Goal: Book appointment/travel/reservation

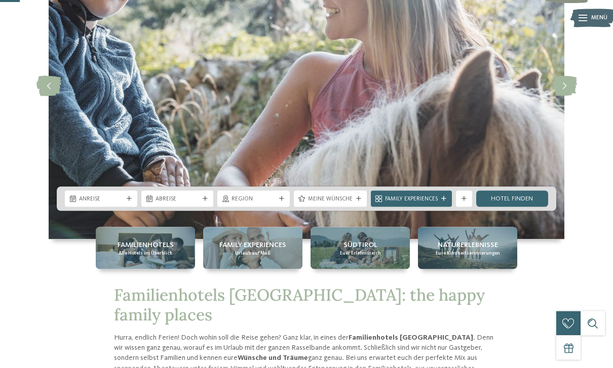
scroll to position [109, 0]
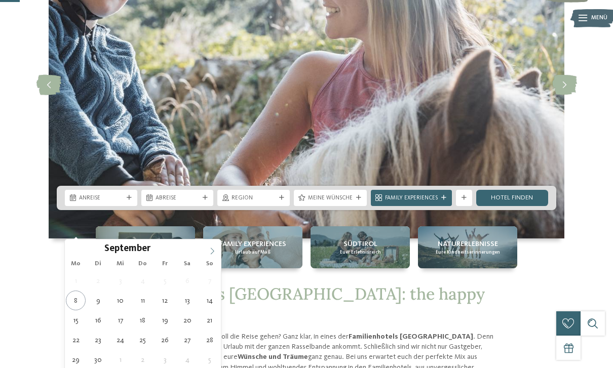
click at [216, 251] on span at bounding box center [212, 247] width 17 height 17
click at [215, 253] on icon at bounding box center [212, 251] width 7 height 7
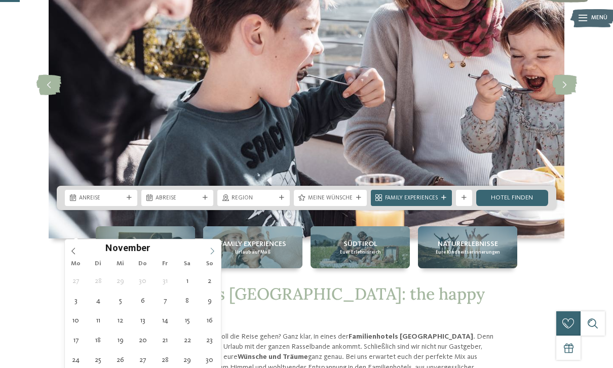
click at [214, 250] on icon at bounding box center [212, 251] width 7 height 7
click at [212, 254] on icon at bounding box center [212, 251] width 7 height 7
type input "****"
click at [210, 251] on icon at bounding box center [212, 251] width 7 height 7
click at [215, 254] on icon at bounding box center [212, 251] width 7 height 7
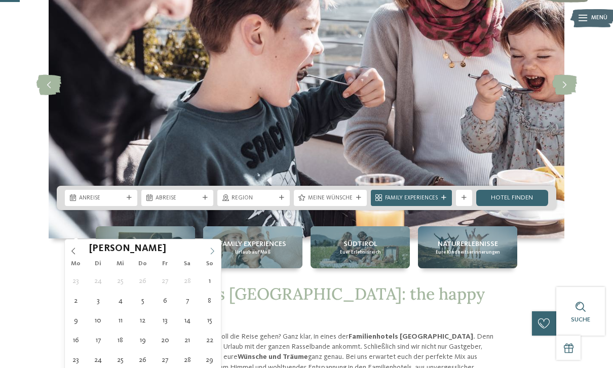
click at [211, 252] on icon at bounding box center [212, 251] width 7 height 7
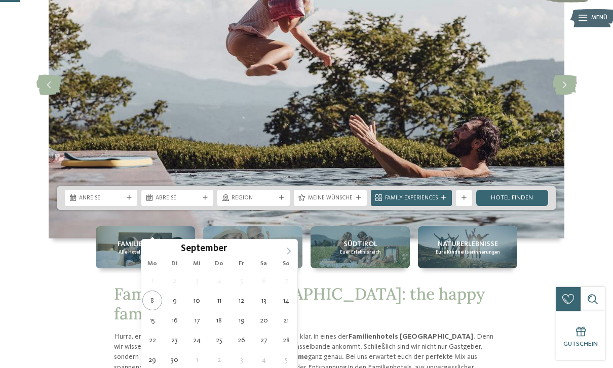
click at [292, 252] on icon at bounding box center [288, 251] width 7 height 7
click at [292, 251] on icon at bounding box center [288, 251] width 7 height 7
click at [293, 250] on span at bounding box center [288, 247] width 17 height 17
click at [294, 252] on span at bounding box center [288, 247] width 17 height 17
type input "****"
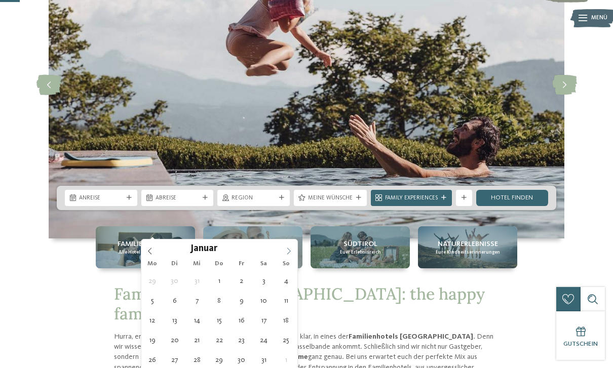
click at [294, 254] on span at bounding box center [288, 247] width 17 height 17
click at [295, 254] on span at bounding box center [288, 247] width 17 height 17
click at [295, 253] on span at bounding box center [288, 247] width 17 height 17
click at [294, 254] on span at bounding box center [288, 247] width 17 height 17
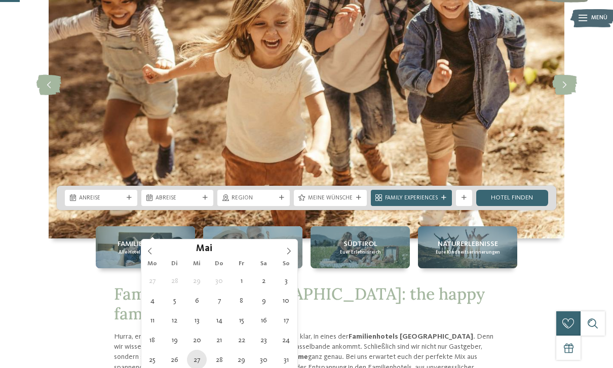
type div "27.05.2026"
type input "****"
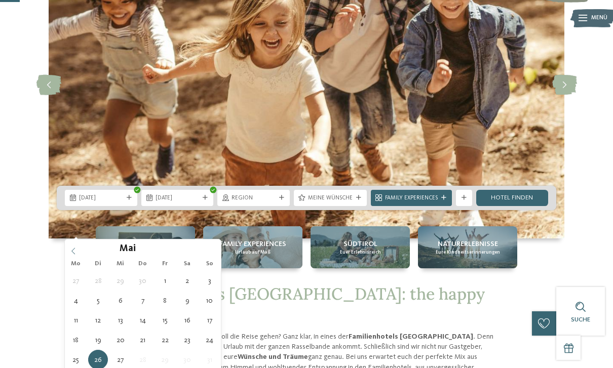
click at [75, 250] on icon at bounding box center [73, 251] width 7 height 7
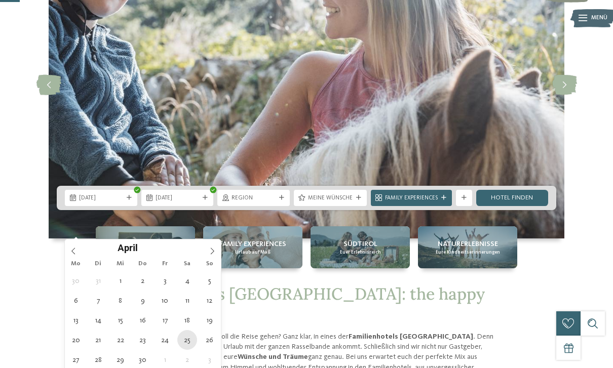
type div "25.04.2026"
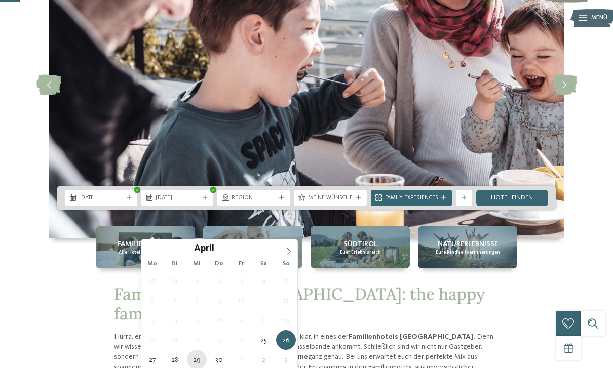
type div "29.04.2026"
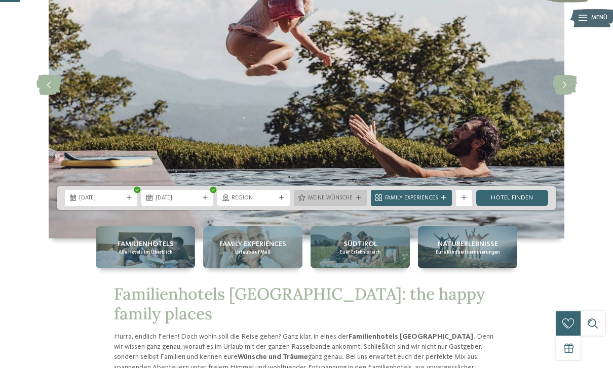
click at [354, 206] on div "Meine Wünsche" at bounding box center [330, 198] width 73 height 16
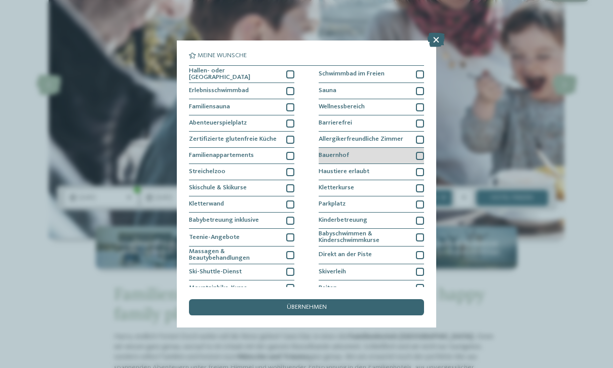
click at [418, 157] on div at bounding box center [420, 156] width 8 height 8
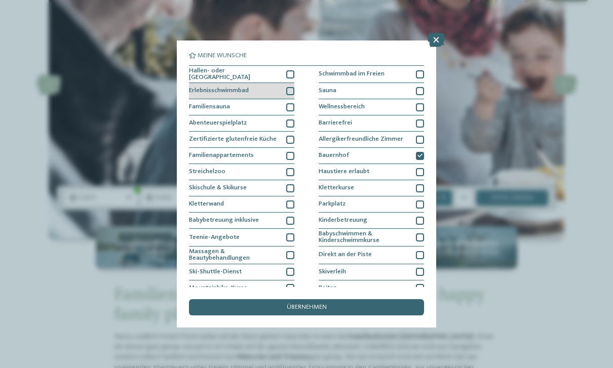
click at [293, 89] on div at bounding box center [290, 91] width 8 height 8
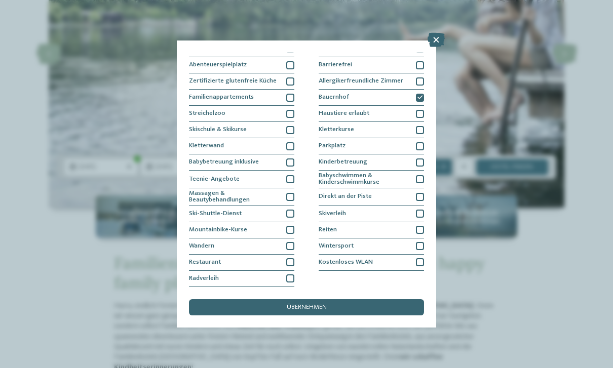
scroll to position [136, 0]
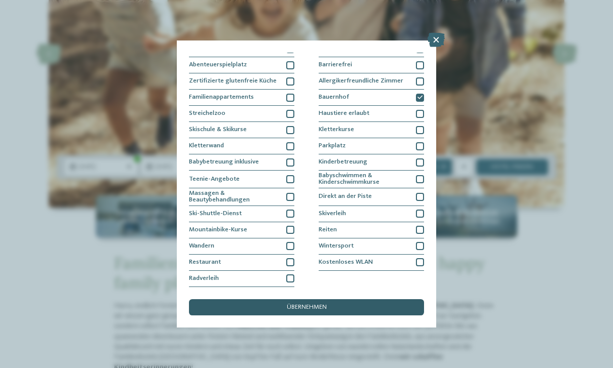
click at [362, 299] on div "übernehmen" at bounding box center [306, 307] width 235 height 16
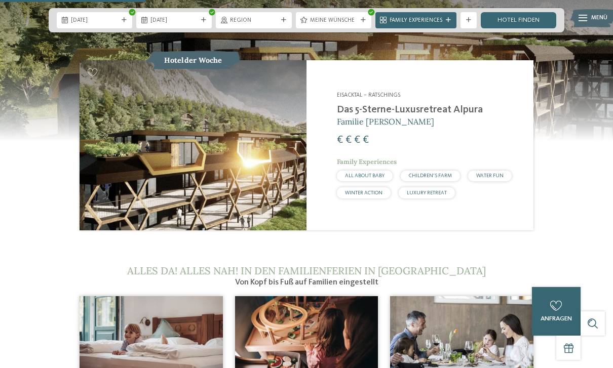
scroll to position [861, 0]
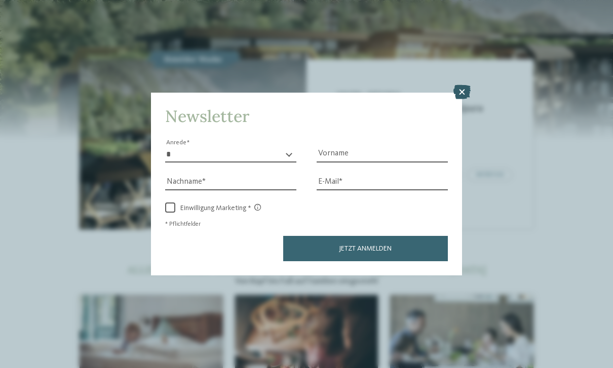
click at [465, 85] on icon at bounding box center [461, 92] width 17 height 14
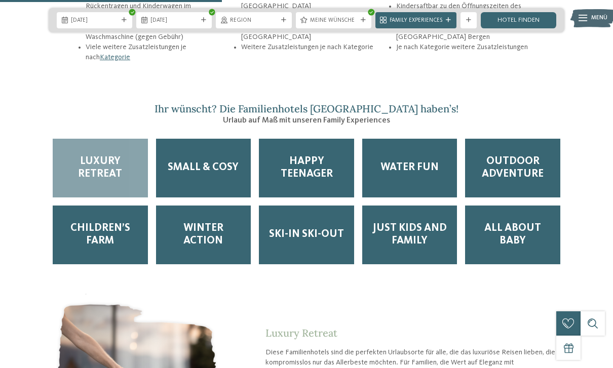
scroll to position [1319, 0]
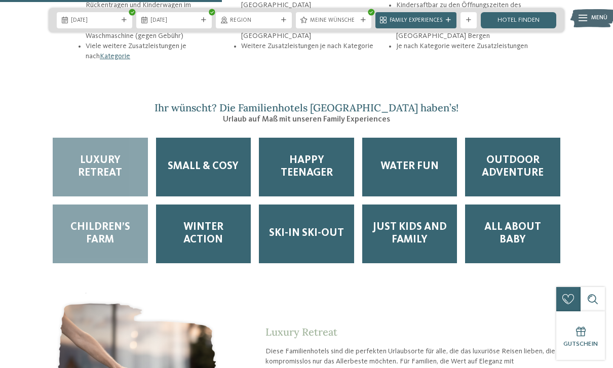
click at [114, 231] on span "Children’s Farm" at bounding box center [100, 233] width 79 height 25
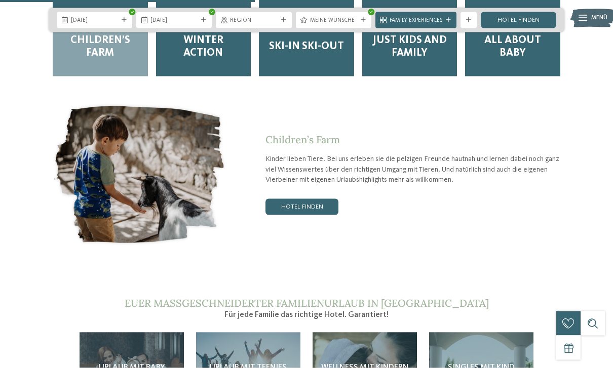
scroll to position [1506, 0]
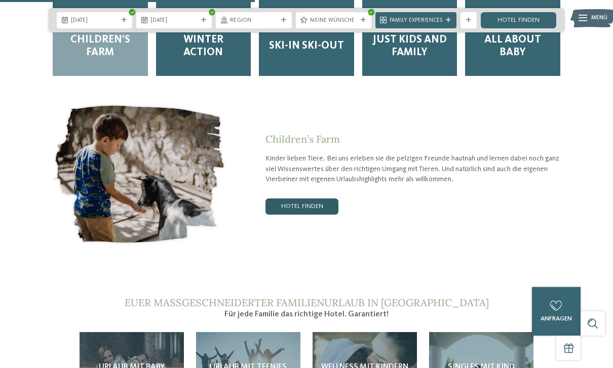
click at [313, 206] on link "Hotel finden" at bounding box center [301, 206] width 73 height 16
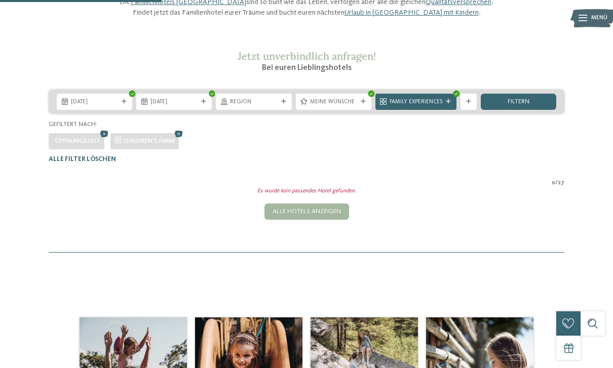
scroll to position [95, 0]
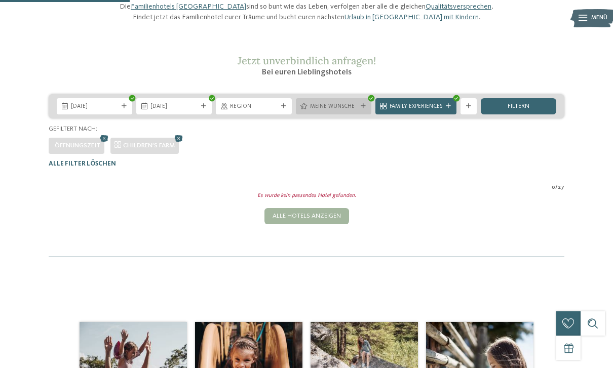
click at [360, 114] on div "Meine Wünsche" at bounding box center [333, 106] width 75 height 16
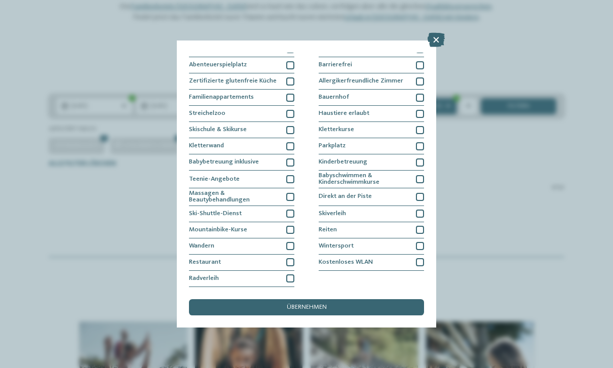
scroll to position [136, 0]
click at [365, 299] on div "übernehmen" at bounding box center [306, 307] width 235 height 16
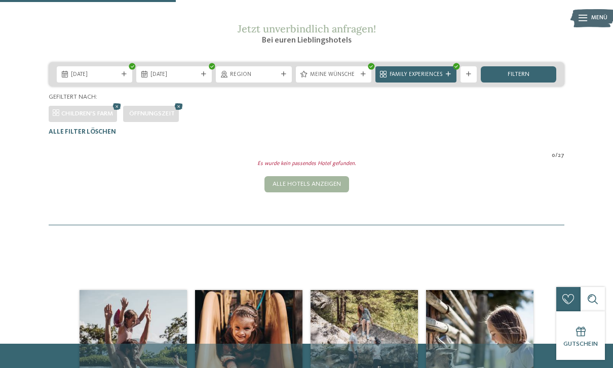
scroll to position [117, 0]
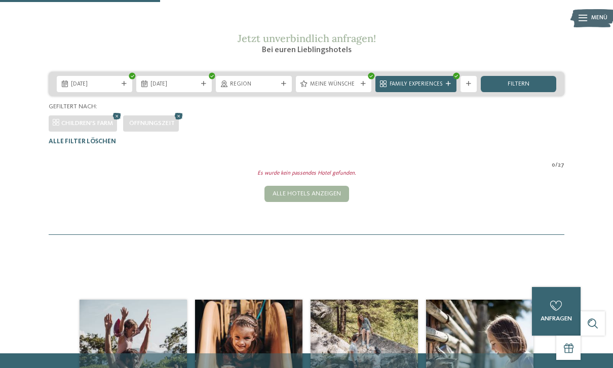
click at [157, 132] on div "Öffnungszeit" at bounding box center [151, 123] width 56 height 16
click at [182, 122] on icon at bounding box center [179, 116] width 12 height 11
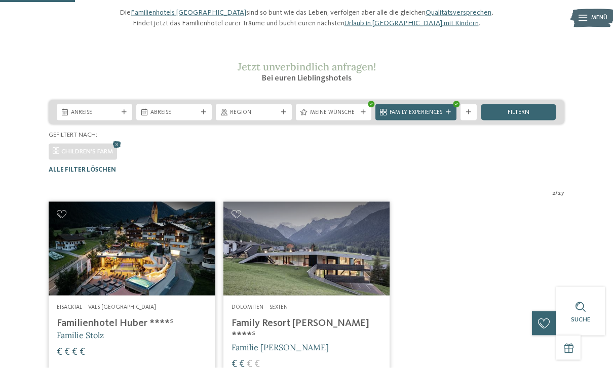
scroll to position [70, 0]
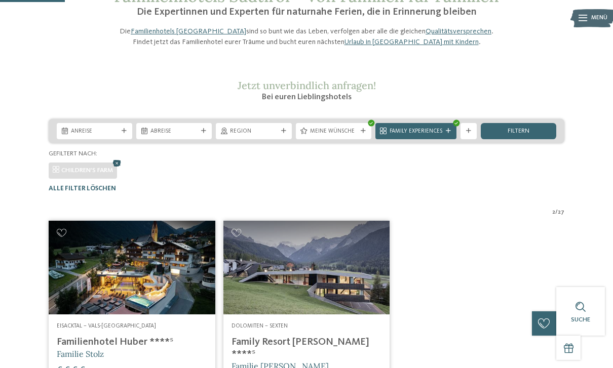
click at [122, 169] on icon at bounding box center [117, 163] width 12 height 11
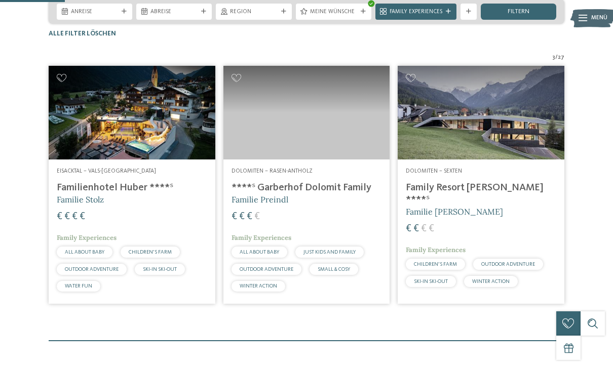
scroll to position [210, 0]
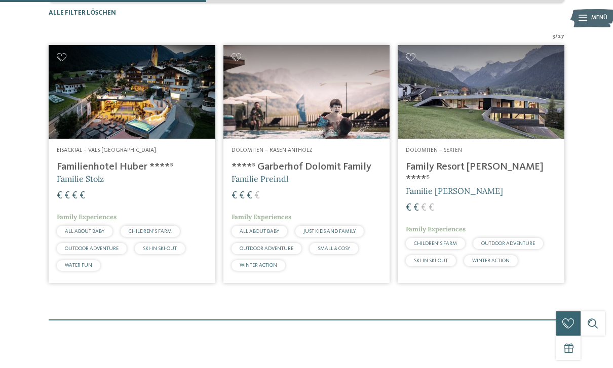
click at [121, 139] on img at bounding box center [132, 92] width 167 height 94
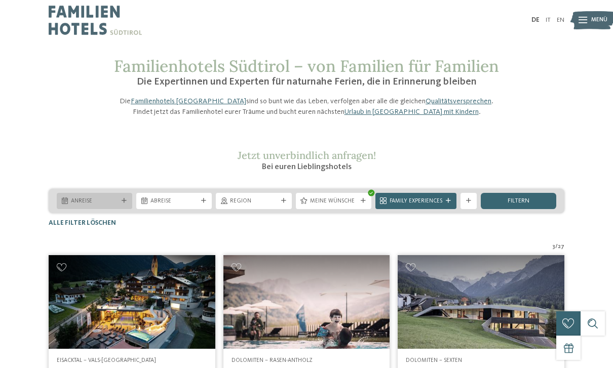
click at [116, 206] on span "Anreise" at bounding box center [94, 201] width 47 height 8
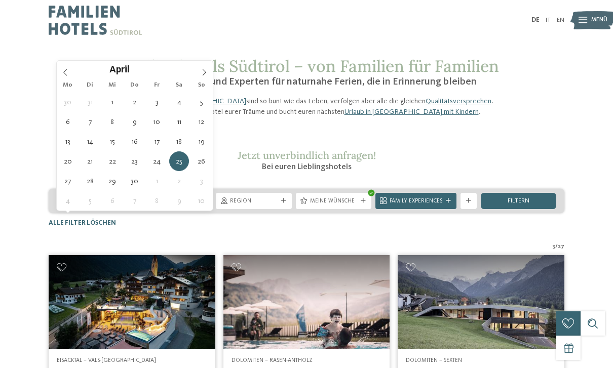
type div "25.04.2026"
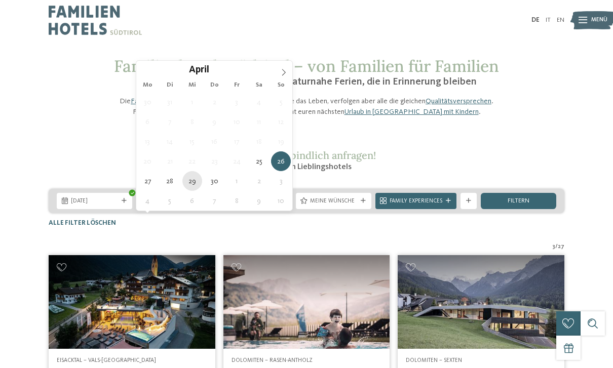
type div "29.04.2026"
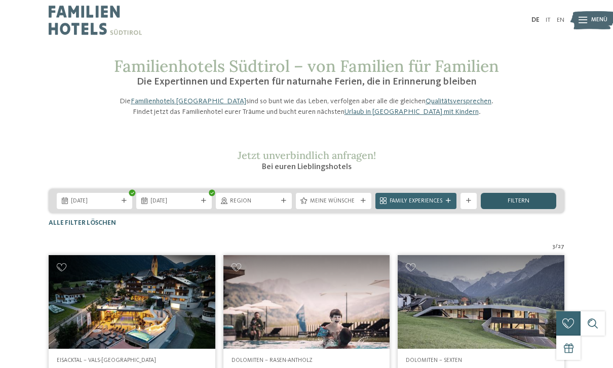
click at [519, 205] on span "filtern" at bounding box center [518, 201] width 22 height 7
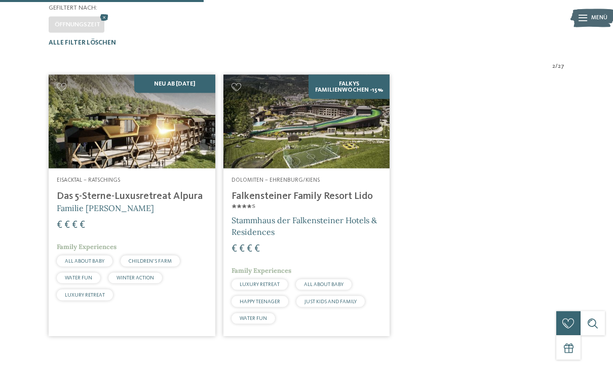
scroll to position [214, 0]
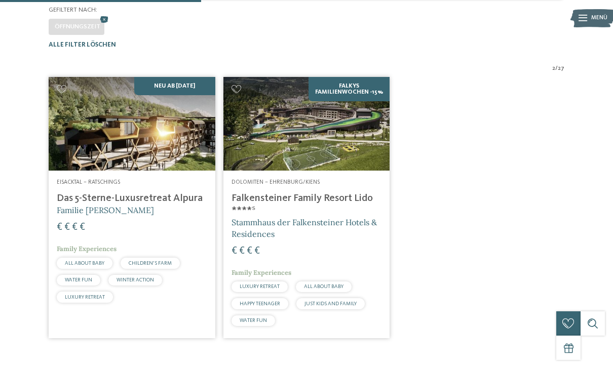
click at [353, 148] on img at bounding box center [306, 124] width 167 height 94
